Goal: Task Accomplishment & Management: Use online tool/utility

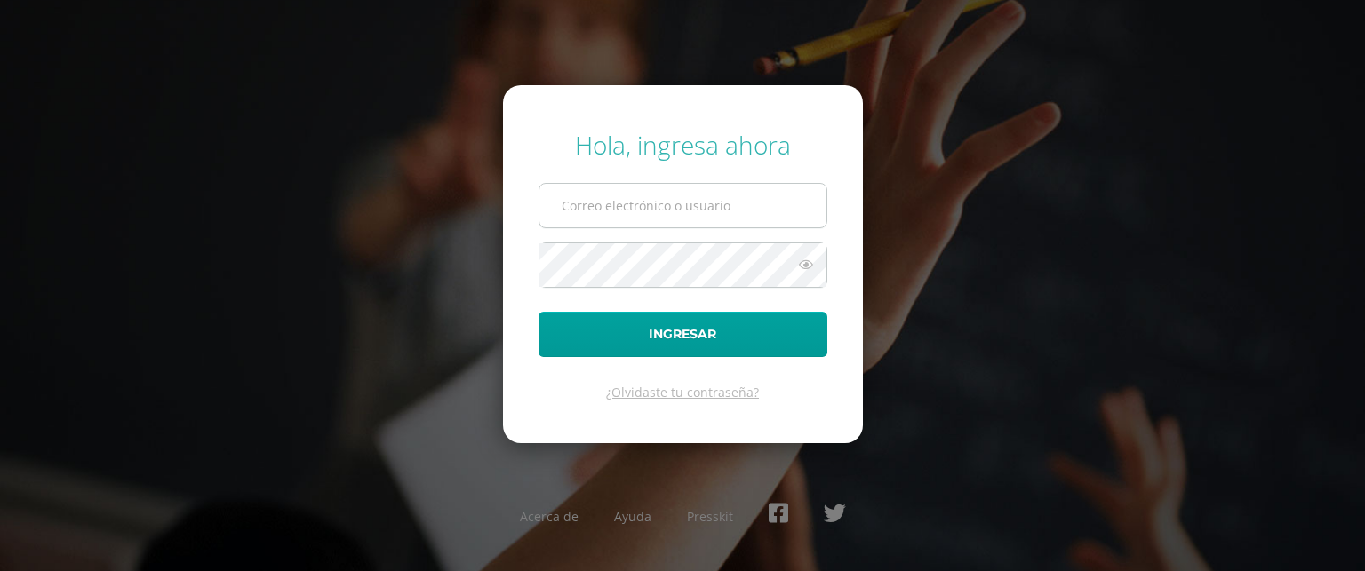
click at [637, 197] on input "text" at bounding box center [682, 206] width 287 height 44
type input "aldojguevaraccle@gmail.com"
click at [538, 312] on button "Ingresar" at bounding box center [682, 334] width 289 height 45
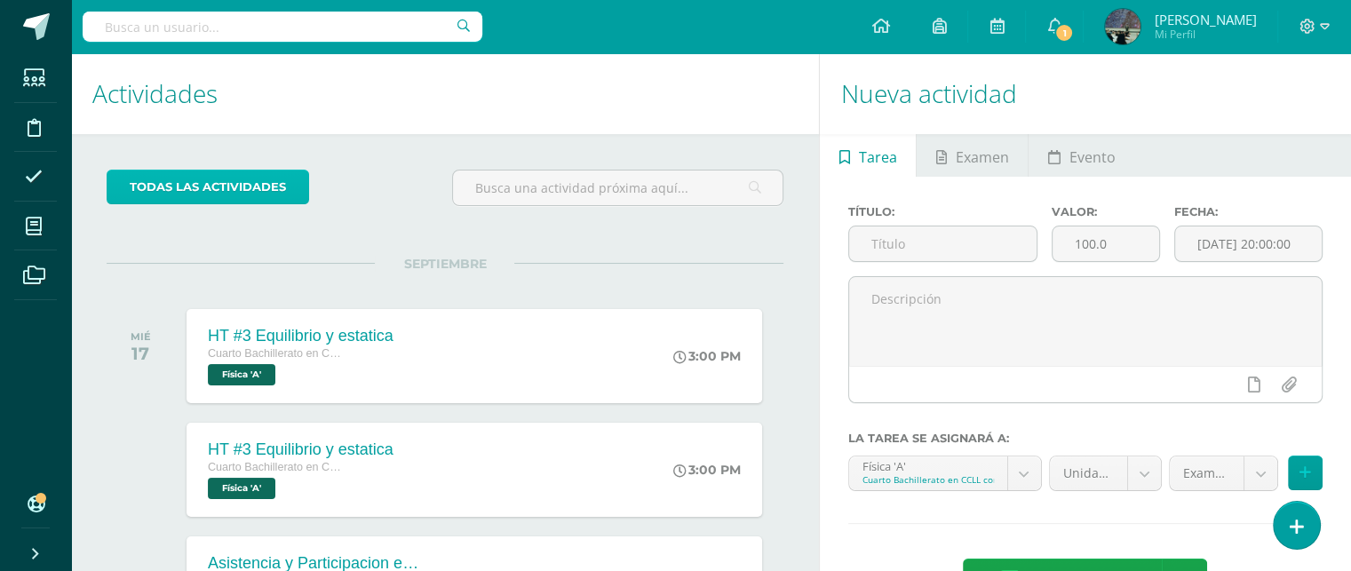
click at [211, 187] on link "todas las Actividades" at bounding box center [208, 187] width 203 height 35
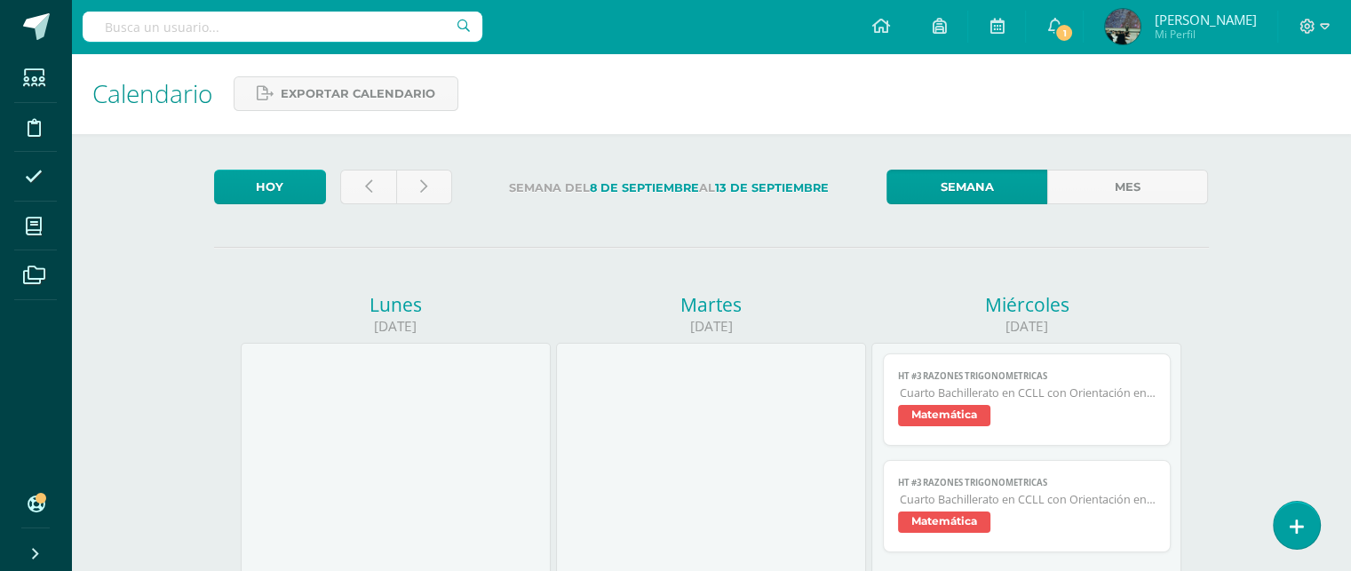
click at [985, 428] on span "Matemática" at bounding box center [1027, 418] width 259 height 26
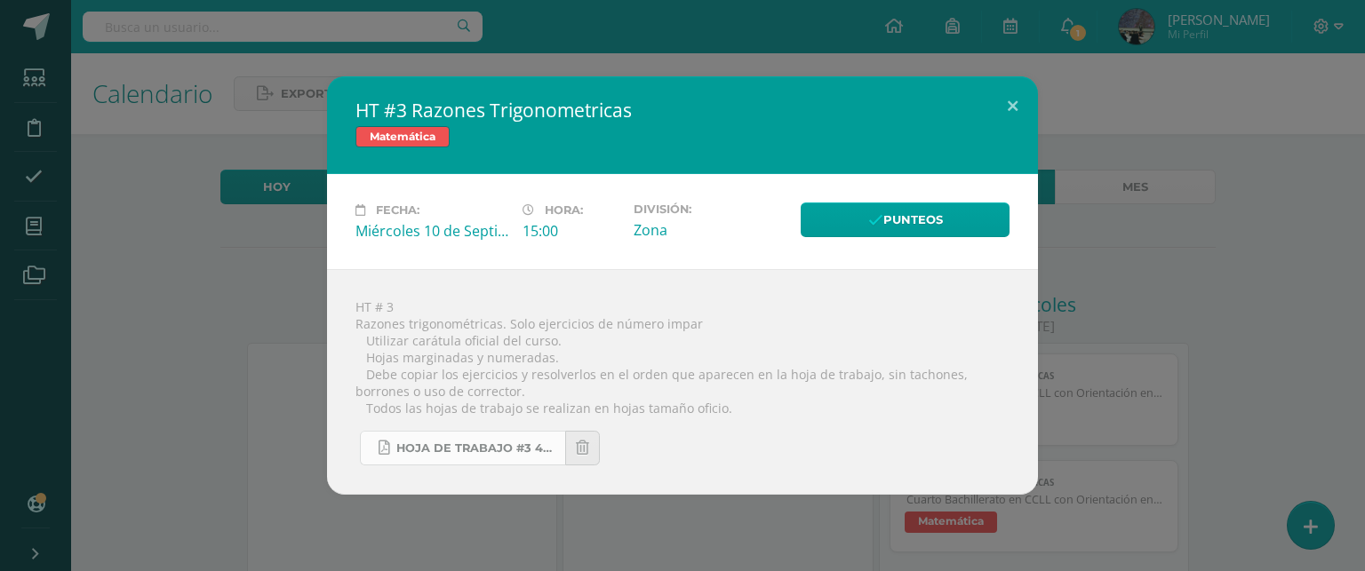
click at [451, 437] on link "Hoja de trabajo #3 4U.pdf" at bounding box center [462, 448] width 205 height 35
click at [1013, 99] on button at bounding box center [1012, 106] width 51 height 60
